Goal: Information Seeking & Learning: Understand process/instructions

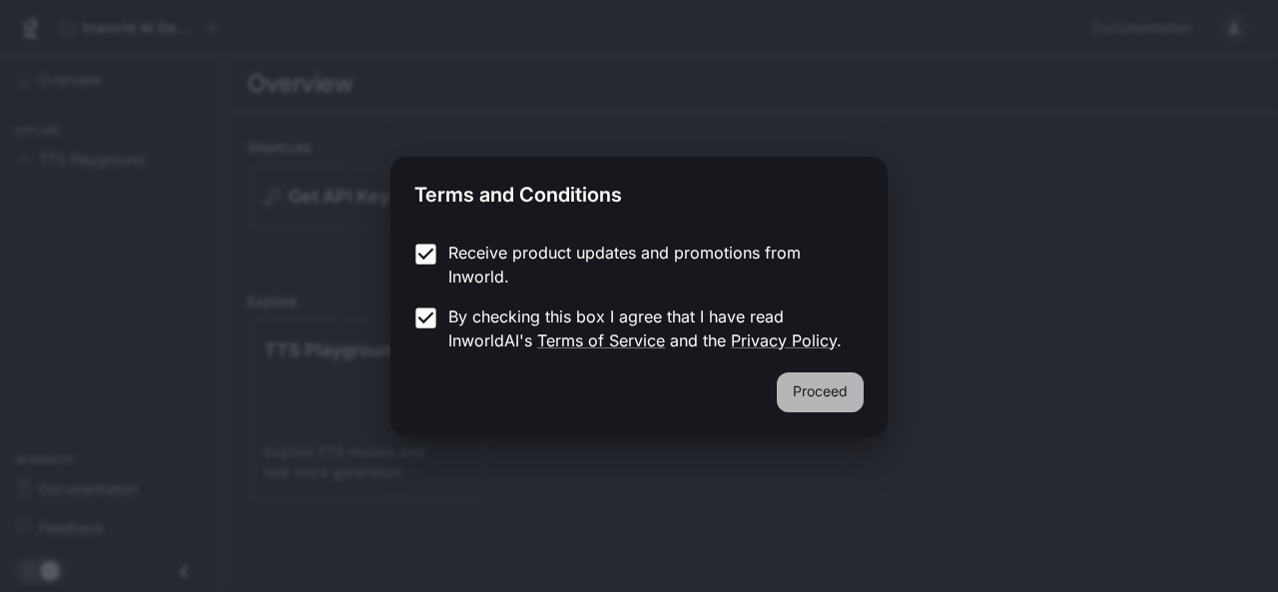
click at [819, 401] on button "Proceed" at bounding box center [820, 392] width 87 height 40
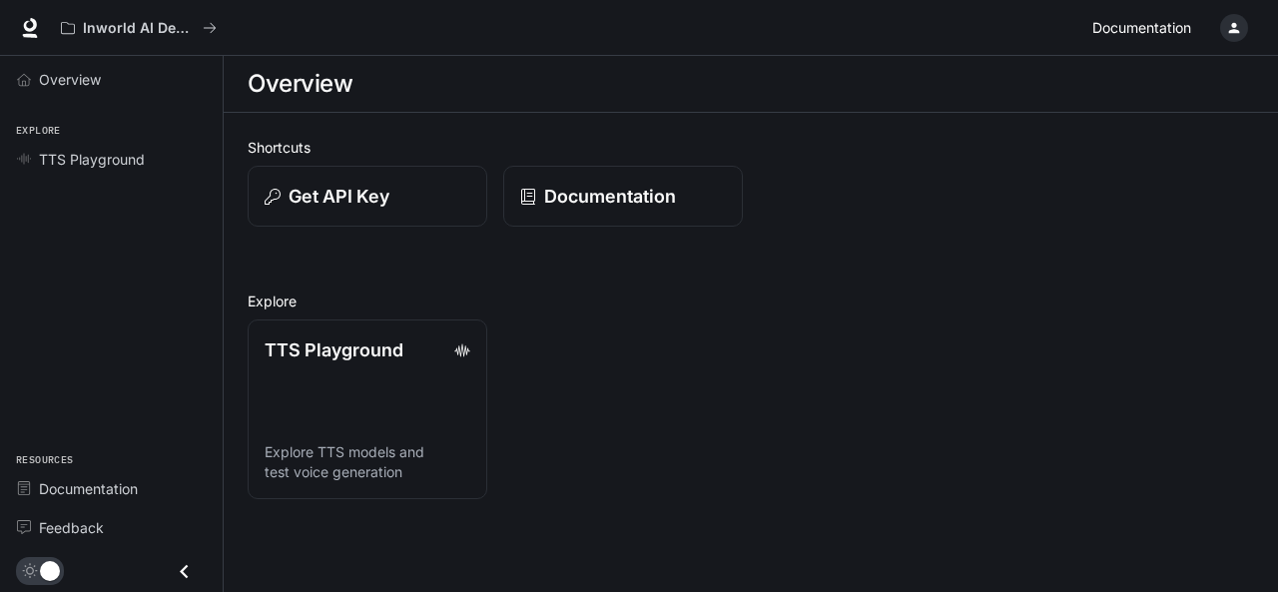
click at [1153, 27] on span "Documentation" at bounding box center [1141, 28] width 99 height 25
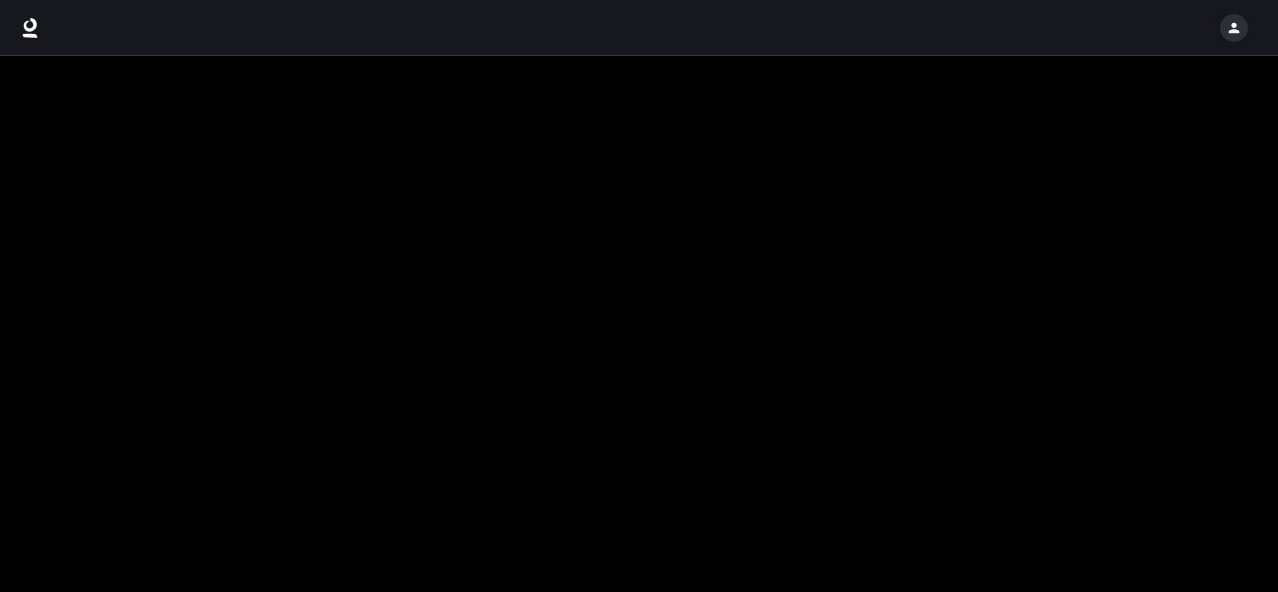
click at [1153, 27] on div at bounding box center [639, 28] width 1278 height 56
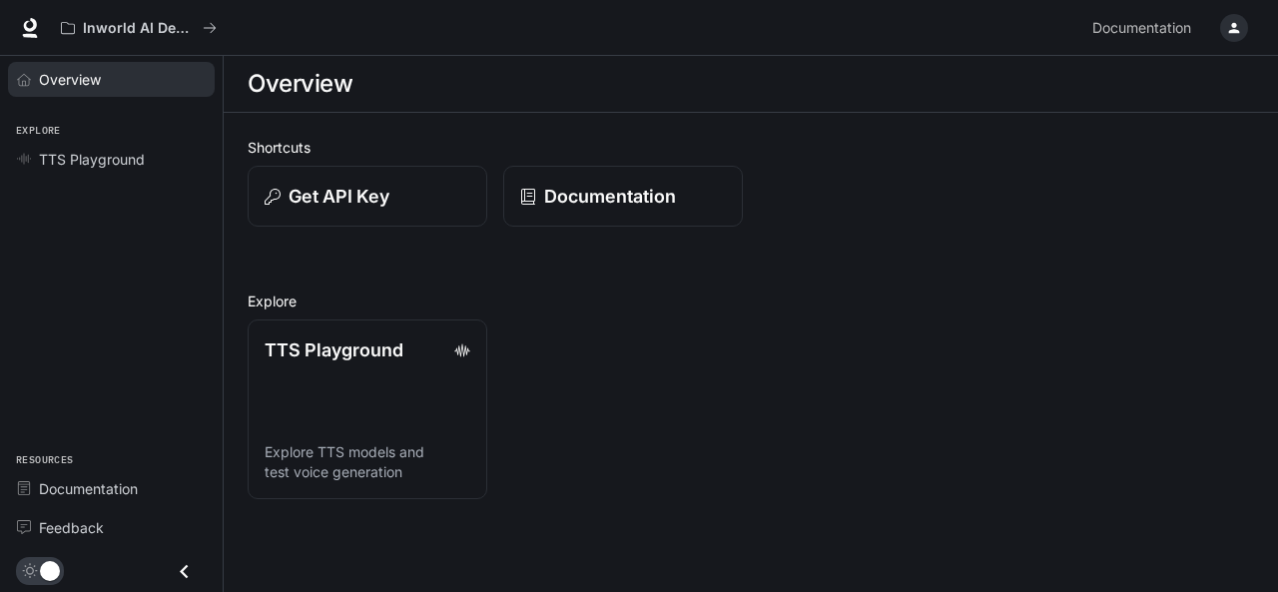
click at [62, 74] on span "Overview" at bounding box center [70, 79] width 62 height 21
click at [62, 74] on span "Overview" at bounding box center [71, 79] width 64 height 21
click at [419, 215] on button "Get API Key" at bounding box center [368, 197] width 242 height 62
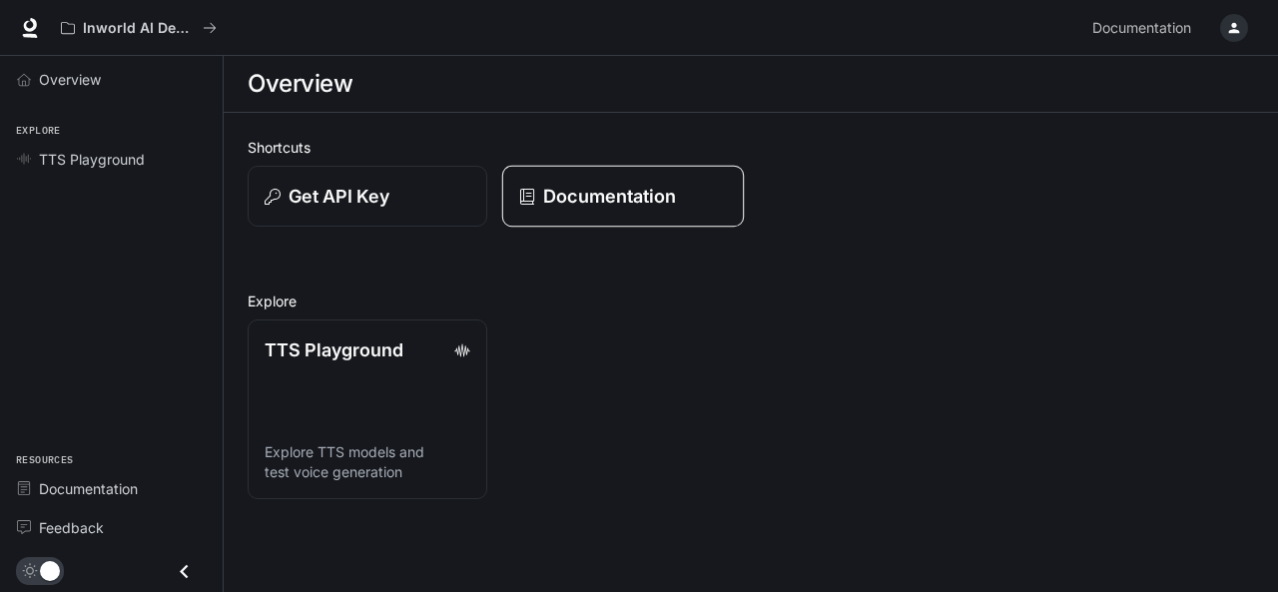
click at [661, 197] on p "Documentation" at bounding box center [609, 196] width 133 height 27
